Goal: Use online tool/utility: Use online tool/utility

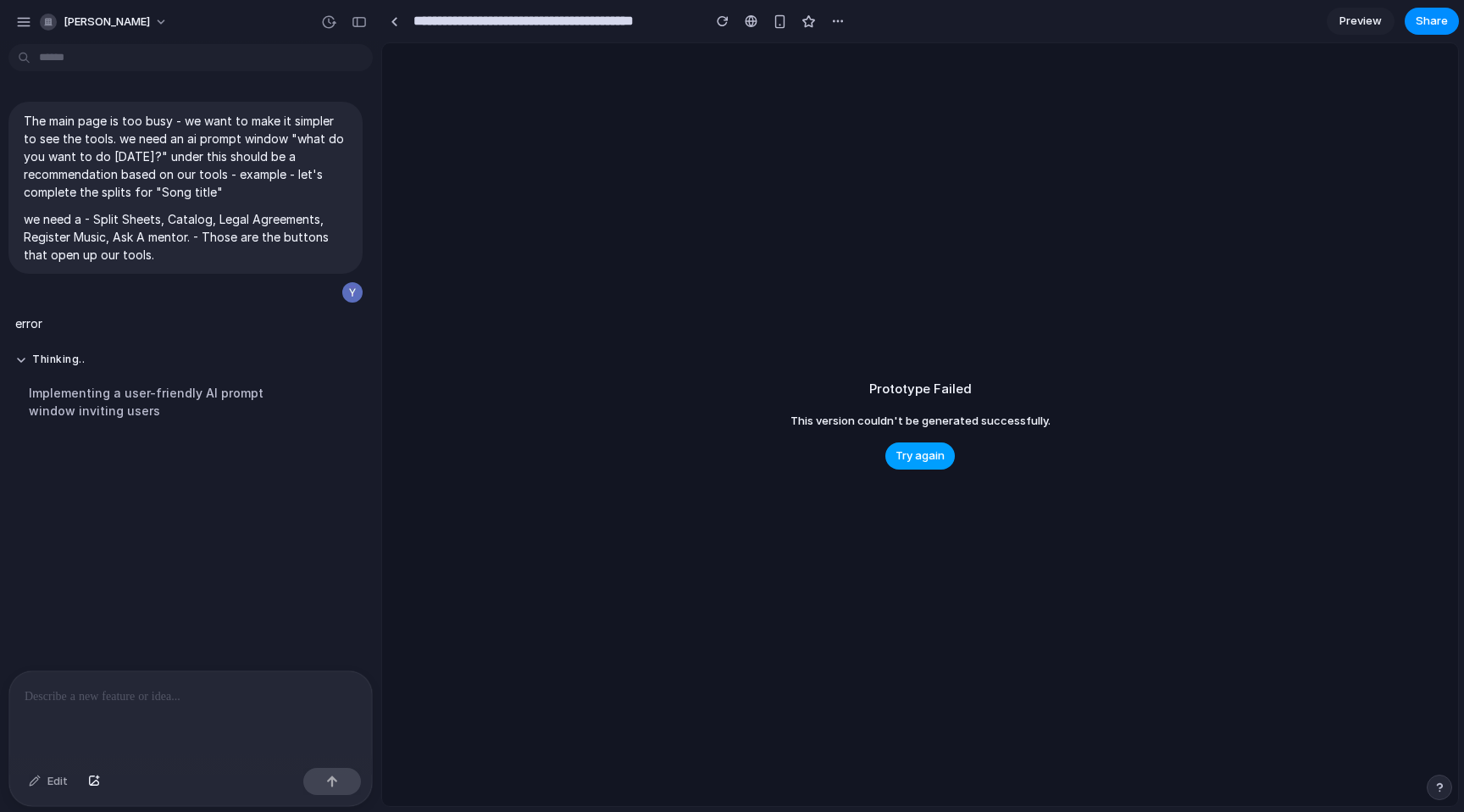
click at [920, 460] on span "Try again" at bounding box center [920, 456] width 49 height 17
click at [397, 27] on link at bounding box center [394, 21] width 25 height 25
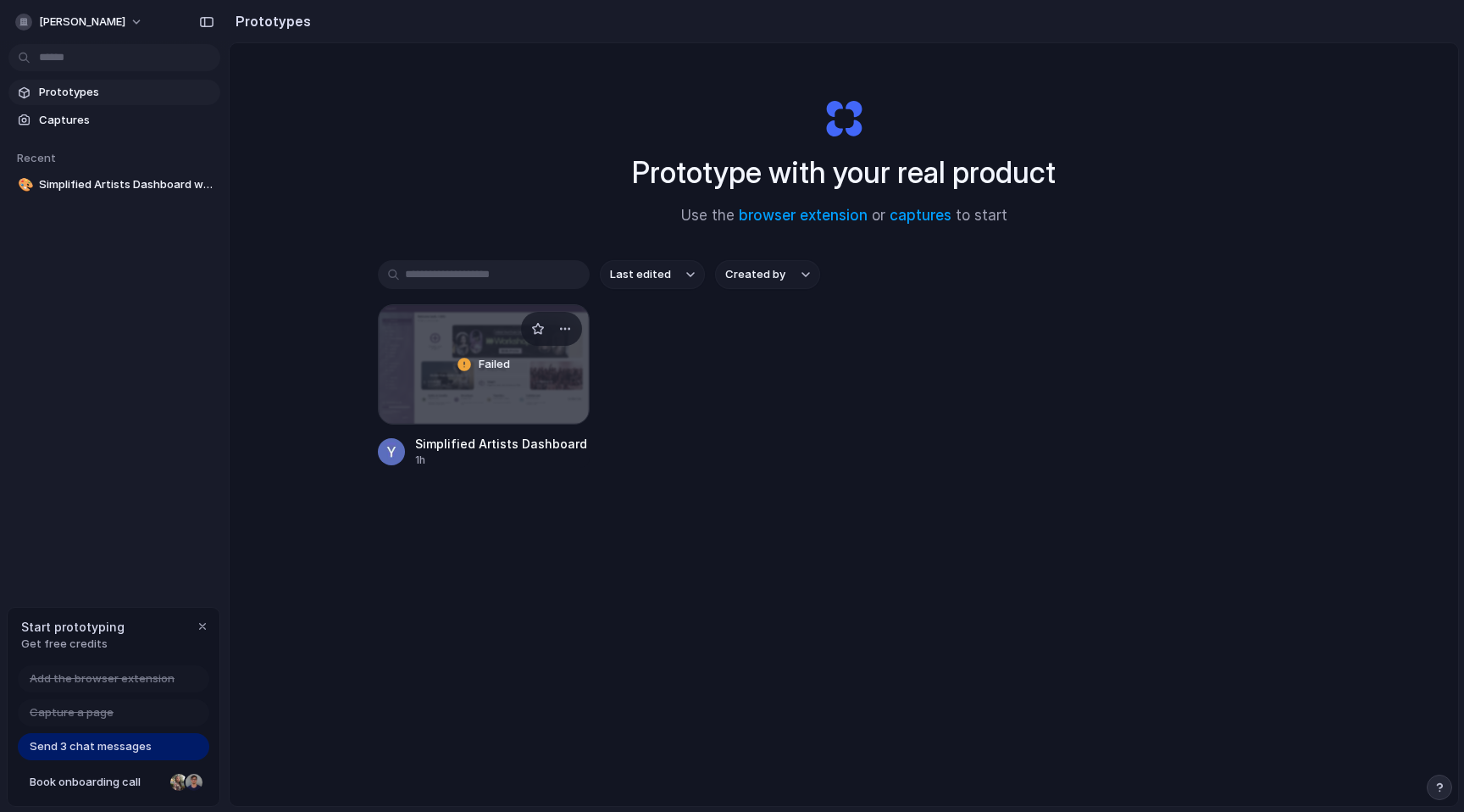
click at [516, 362] on div "Failed" at bounding box center [484, 364] width 210 height 118
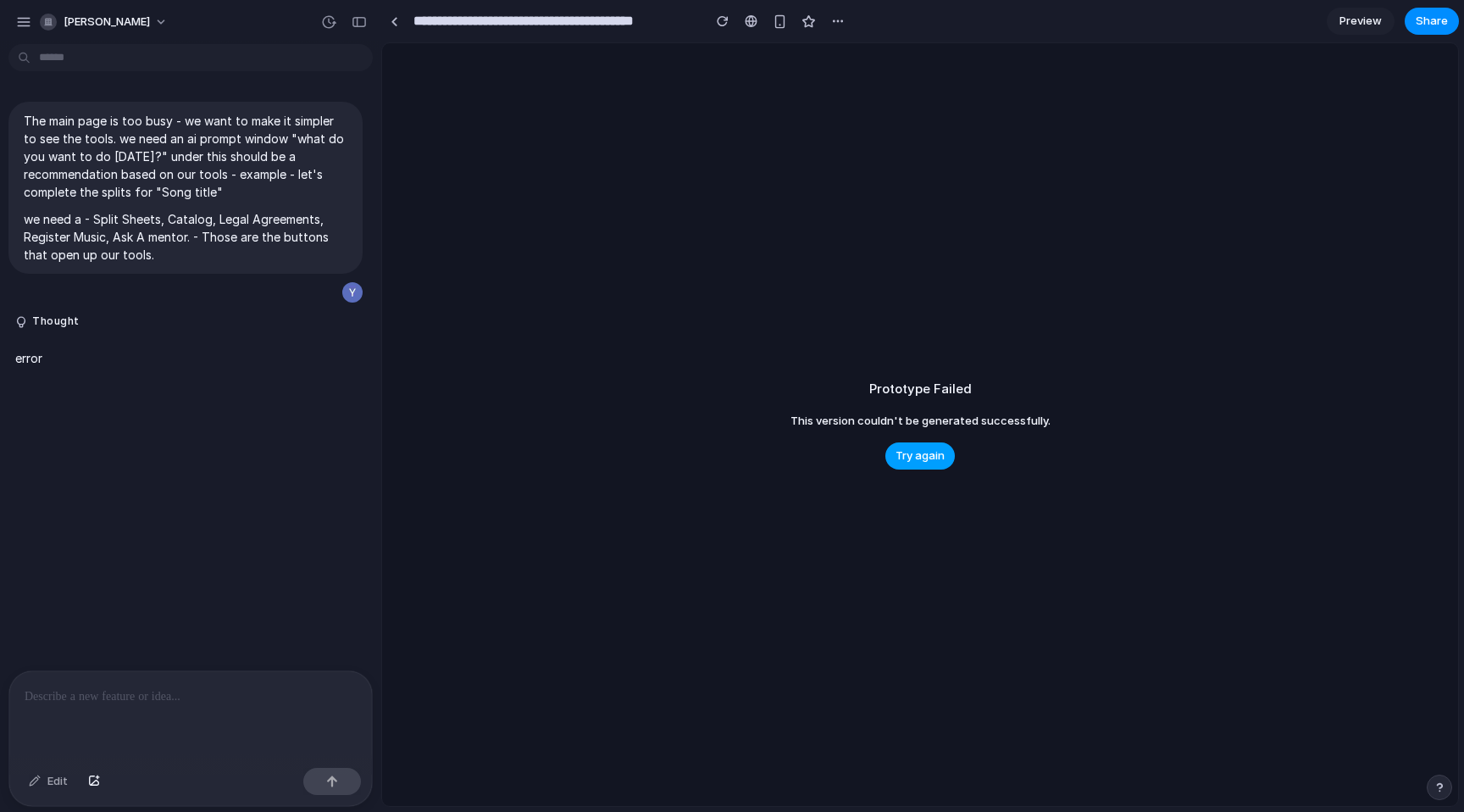
click at [903, 458] on span "Try again" at bounding box center [920, 456] width 49 height 17
